Goal: Task Accomplishment & Management: Use online tool/utility

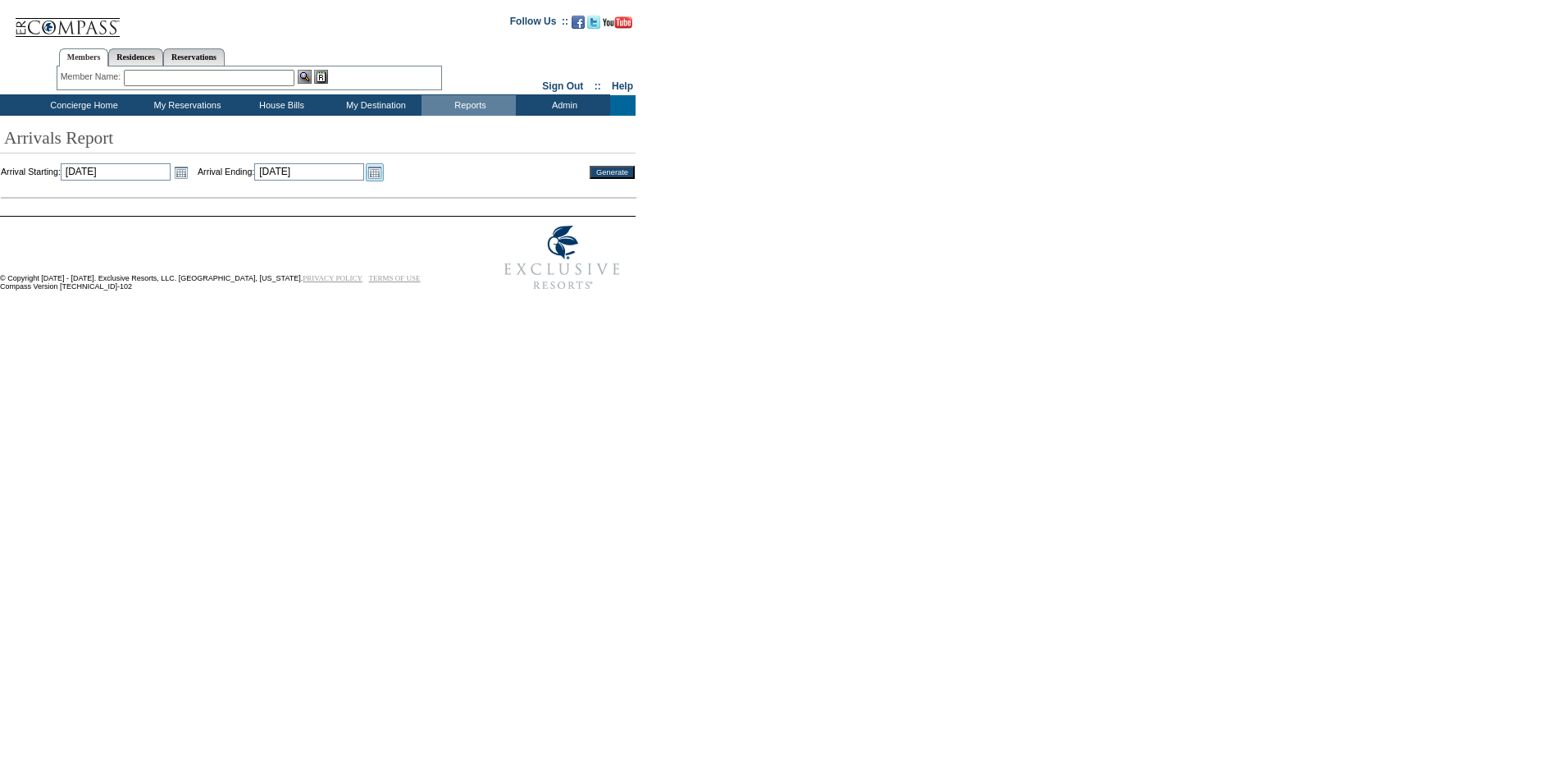
click at [384, 173] on link "Open the calendar popup." at bounding box center [375, 172] width 18 height 18
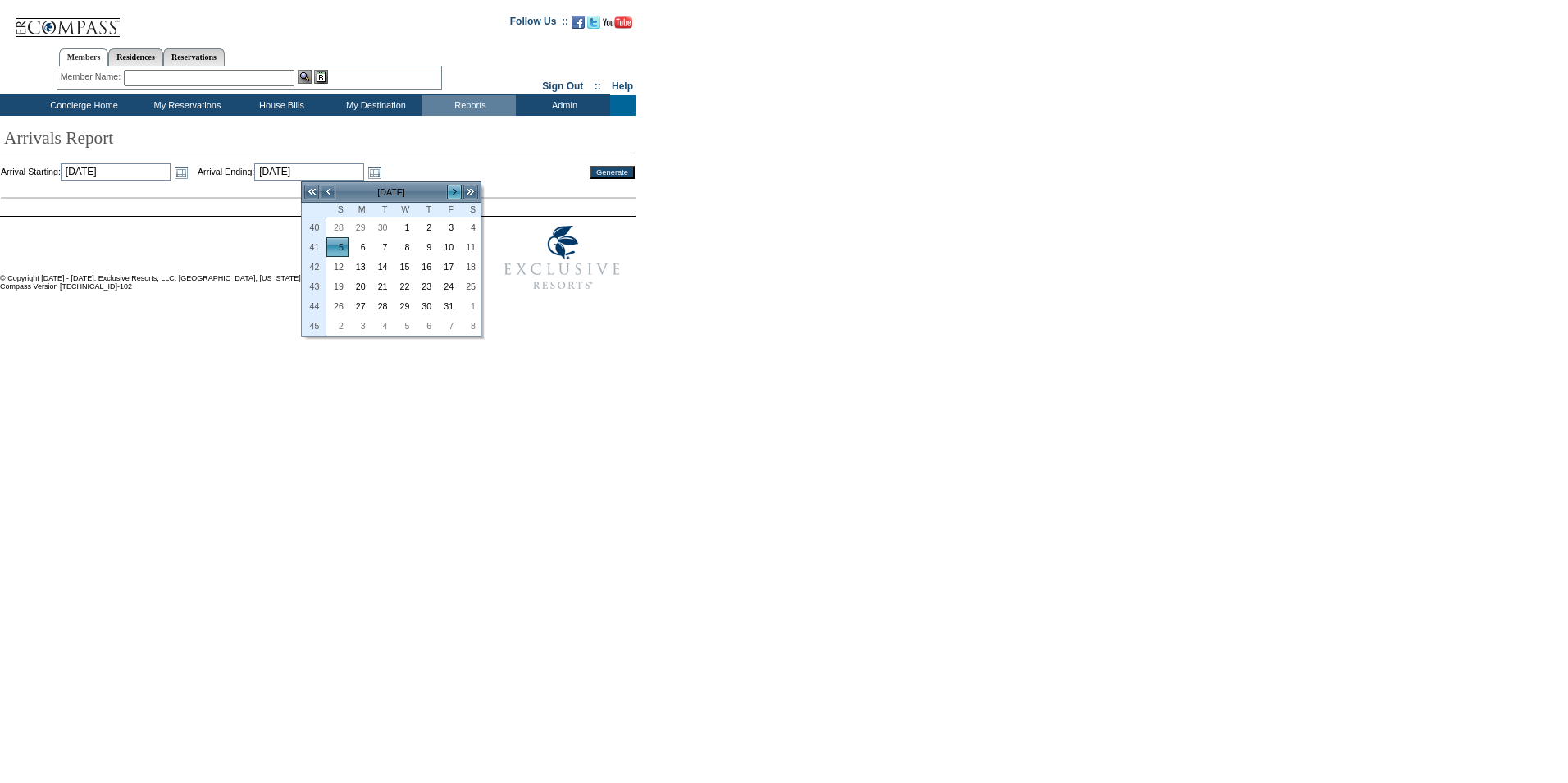
click at [452, 190] on link ">" at bounding box center [454, 191] width 17 height 17
click at [344, 325] on link "30" at bounding box center [337, 325] width 20 height 18
type input "[DATE]"
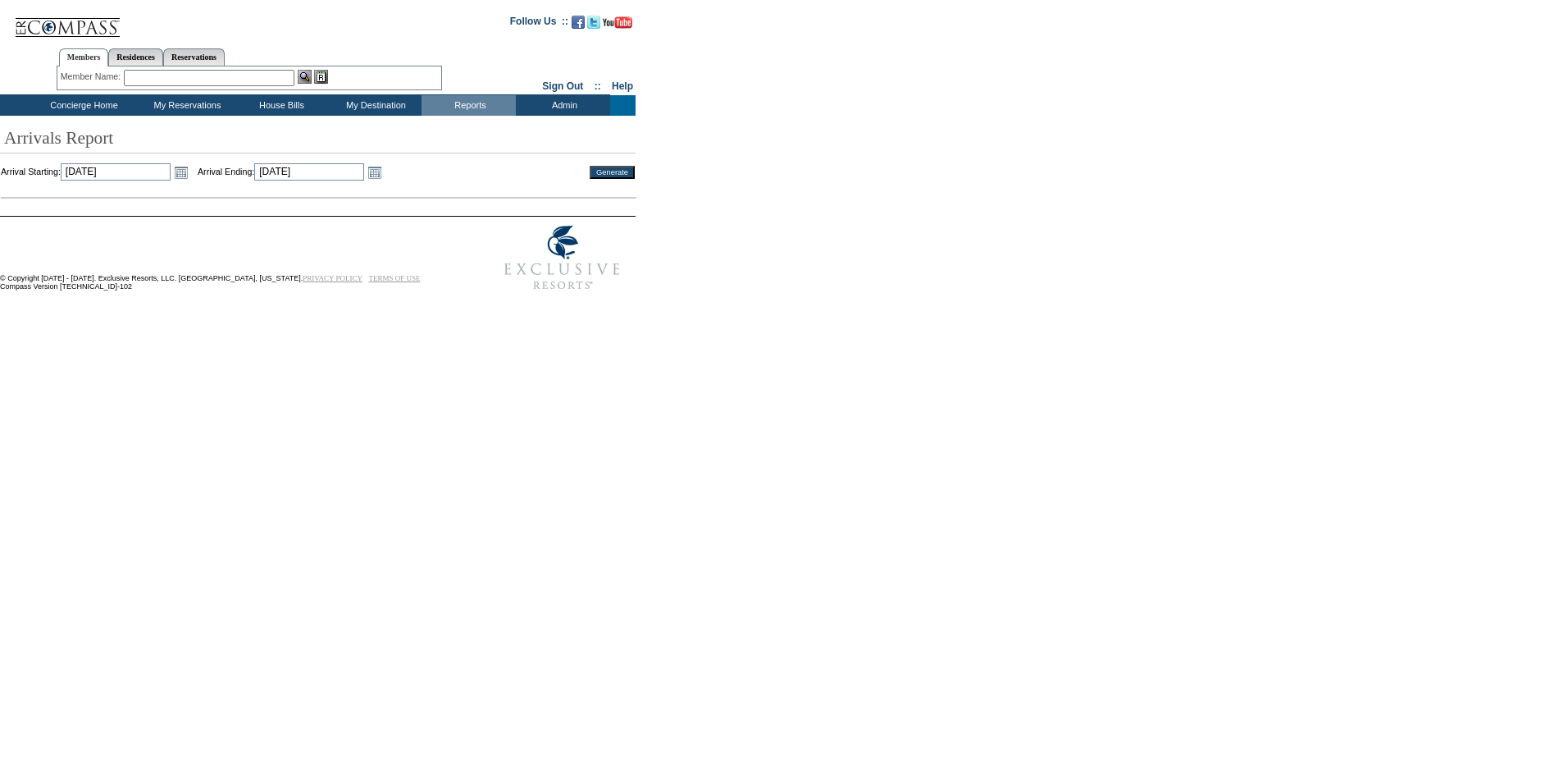
click at [596, 172] on input "Generate" at bounding box center [612, 172] width 45 height 13
